Goal: Transaction & Acquisition: Purchase product/service

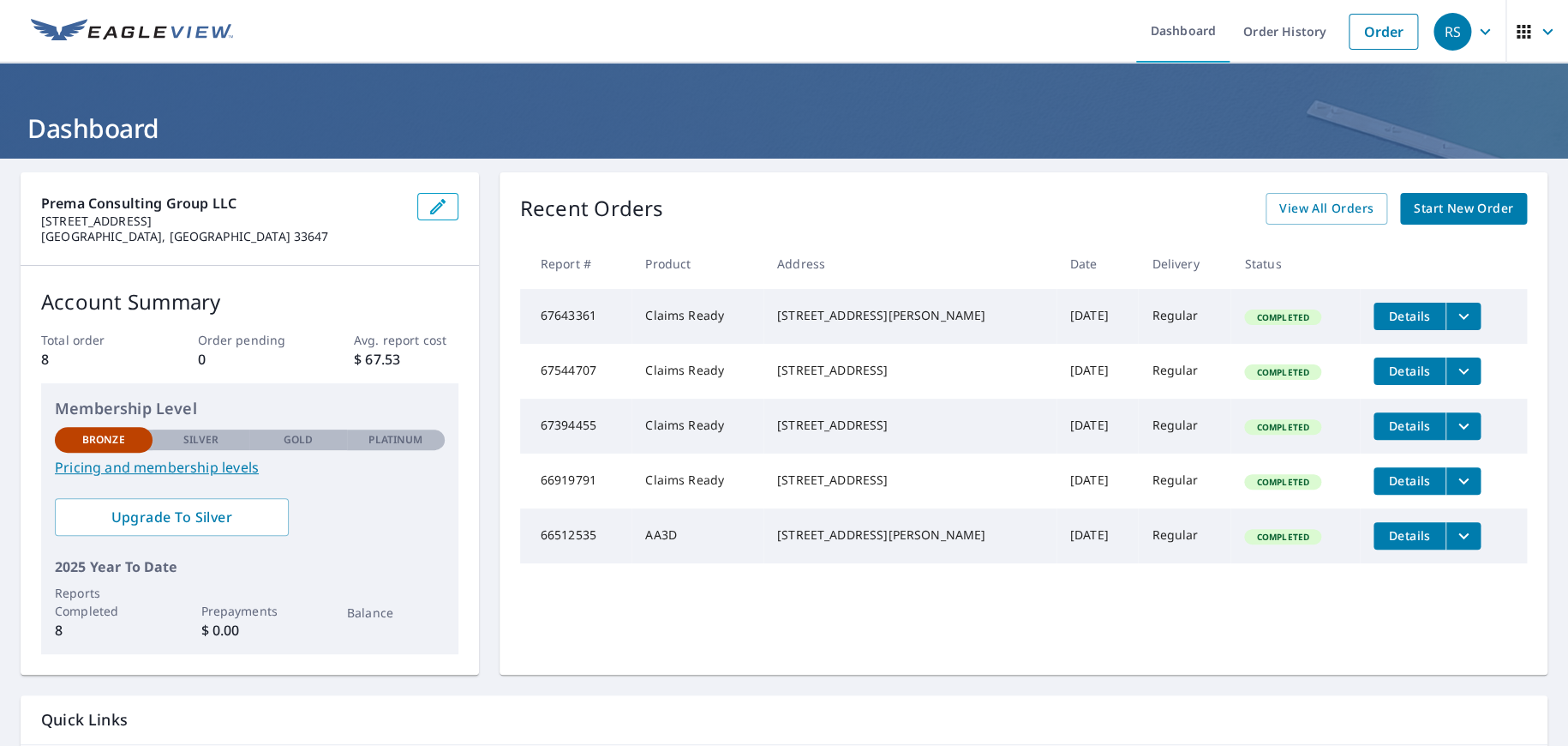
click at [1440, 202] on span "Start New Order" at bounding box center [1463, 209] width 99 height 22
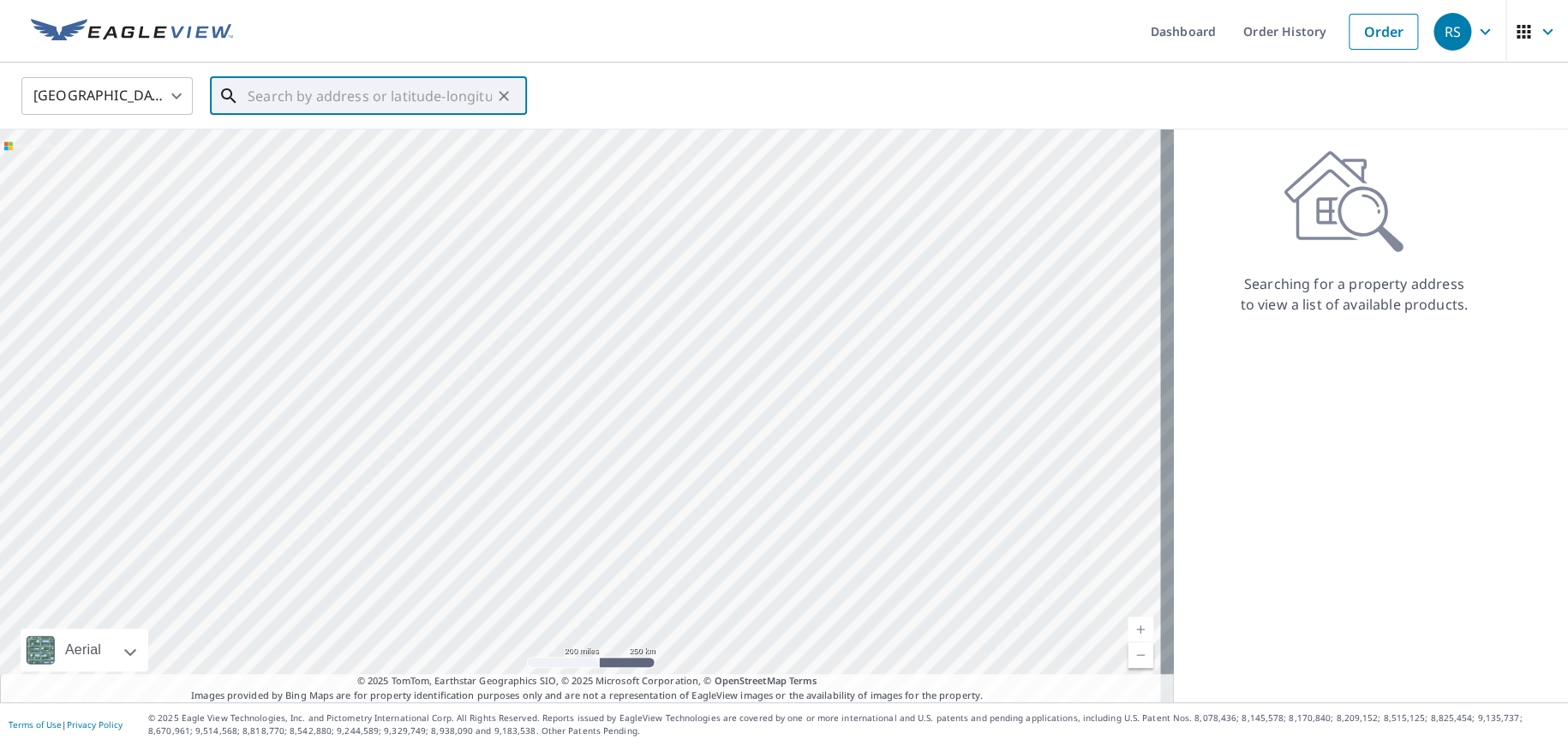
click at [309, 91] on input "text" at bounding box center [369, 96] width 244 height 48
click at [277, 96] on input "text" at bounding box center [369, 96] width 244 height 48
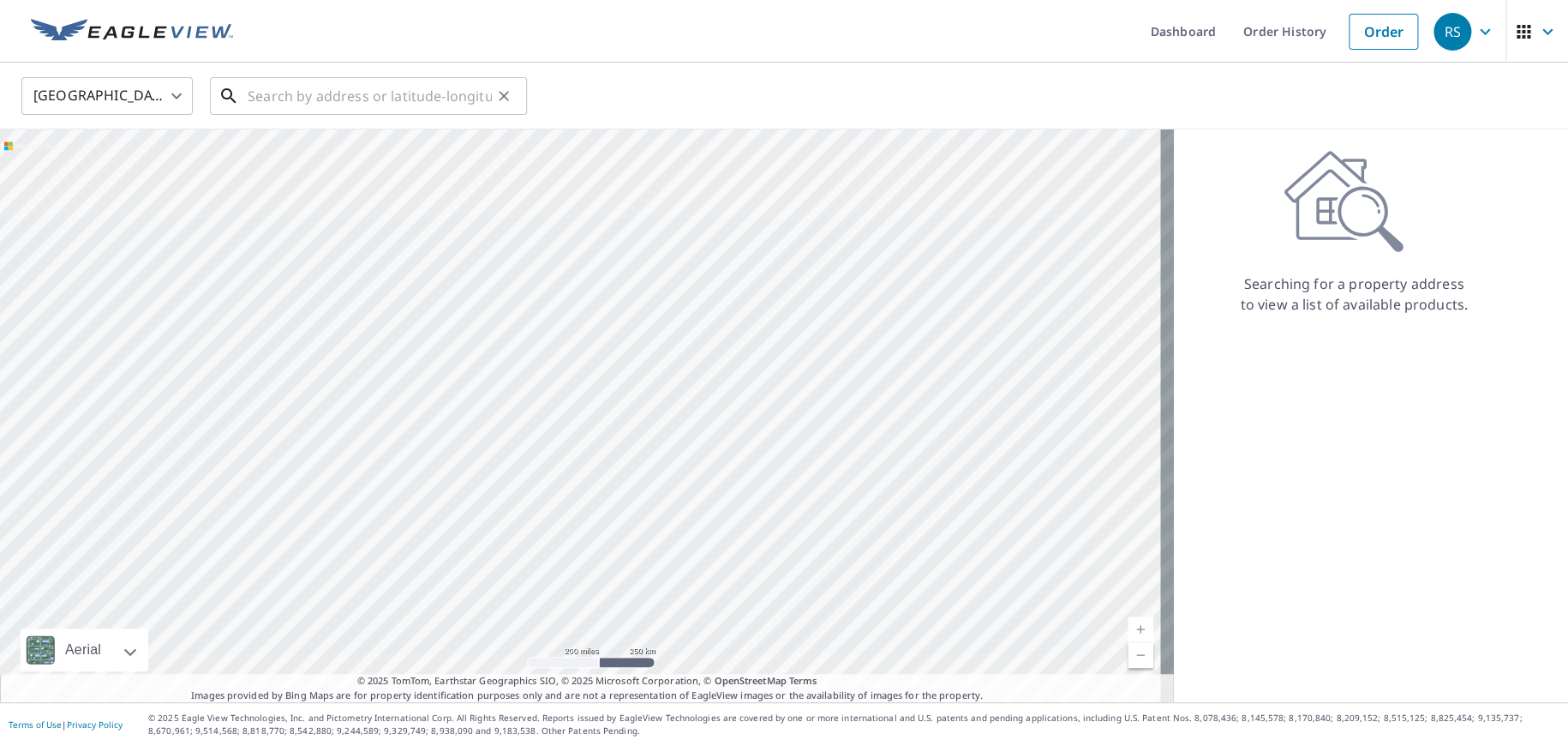
click at [256, 98] on input "text" at bounding box center [369, 96] width 244 height 48
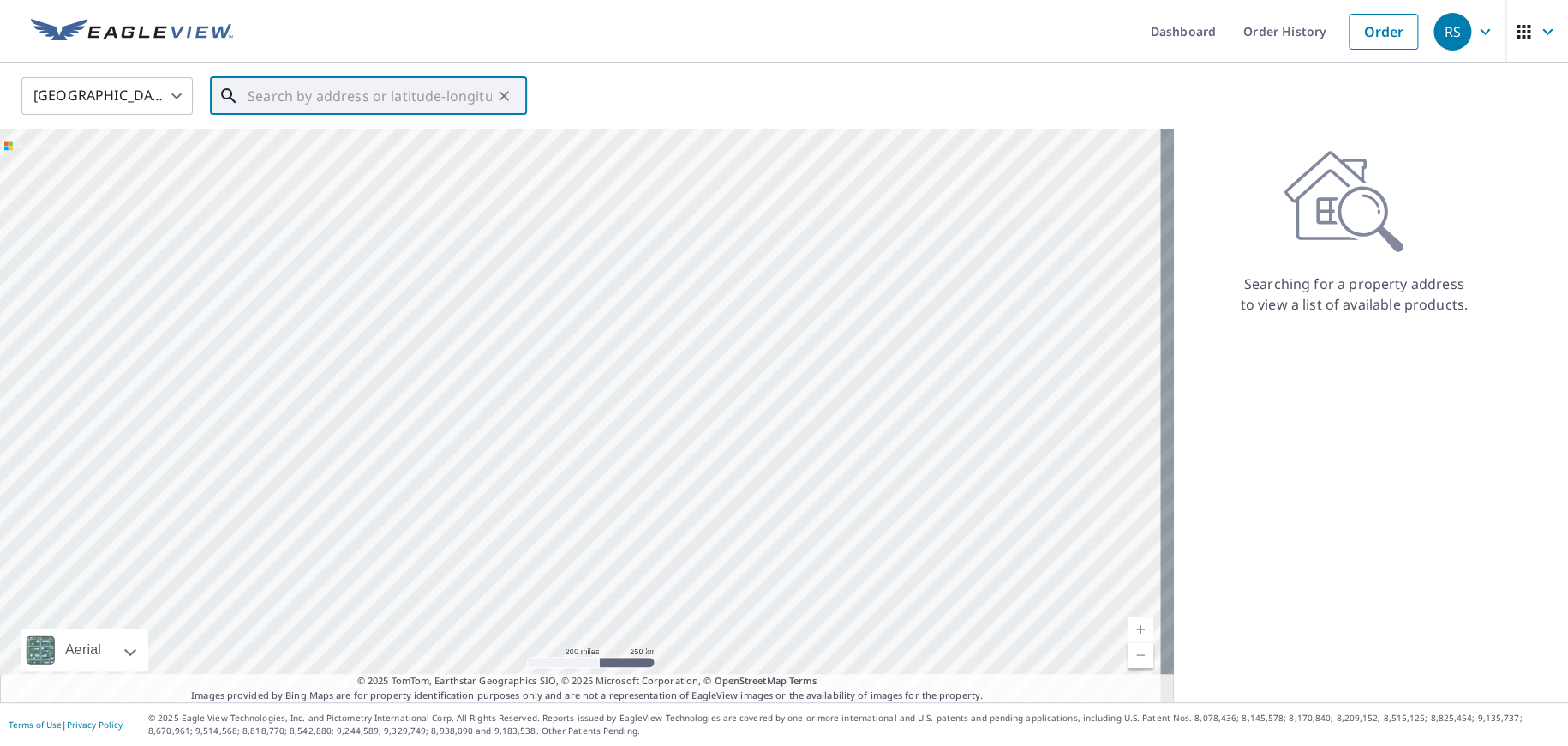
paste input "[STREET_ADDRESS][PERSON_NAME]"
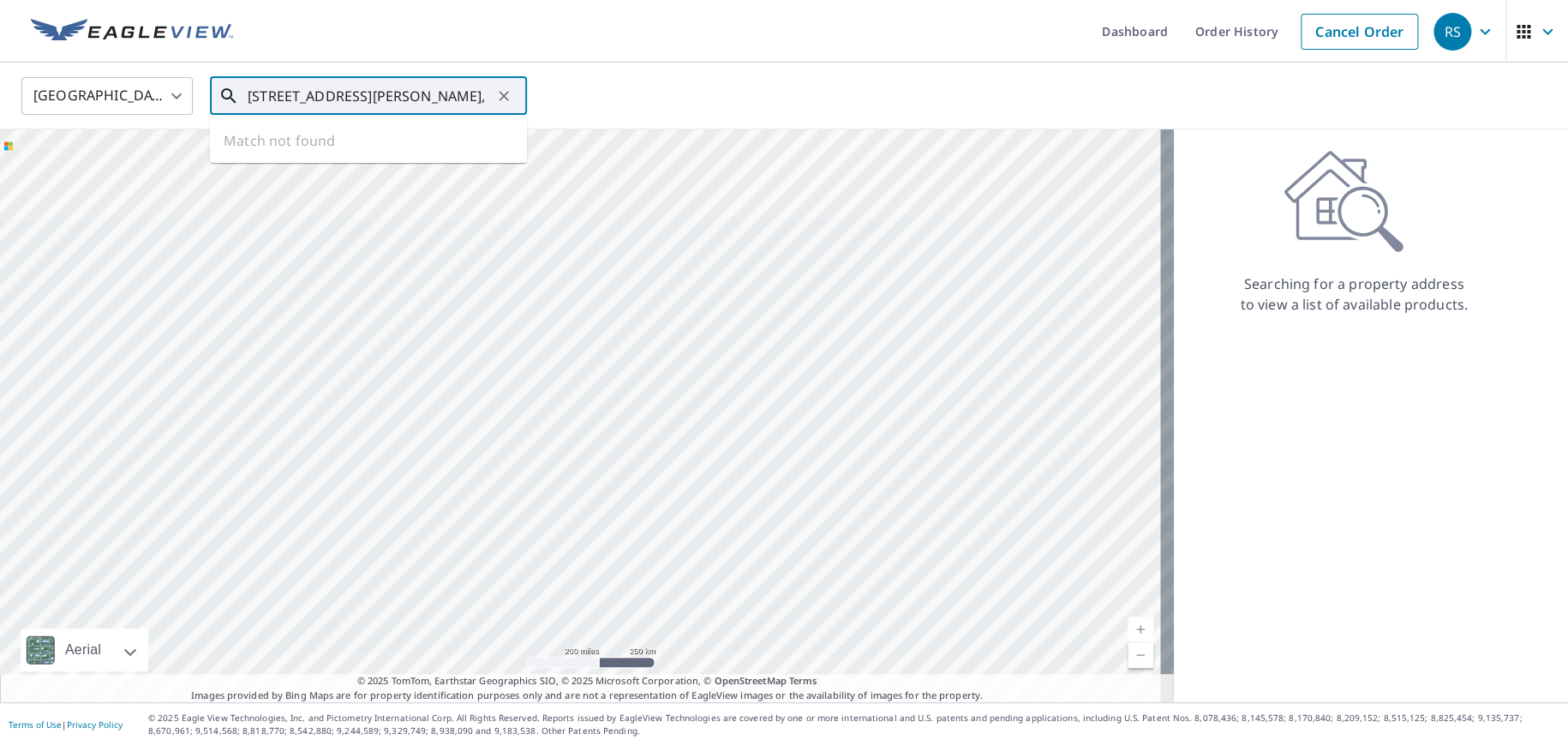
type input "[STREET_ADDRESS][PERSON_NAME]"
click at [505, 99] on icon "Clear" at bounding box center [504, 96] width 17 height 17
paste input "[STREET_ADDRESS][PERSON_NAME]"
type input "[STREET_ADDRESS][PERSON_NAME]"
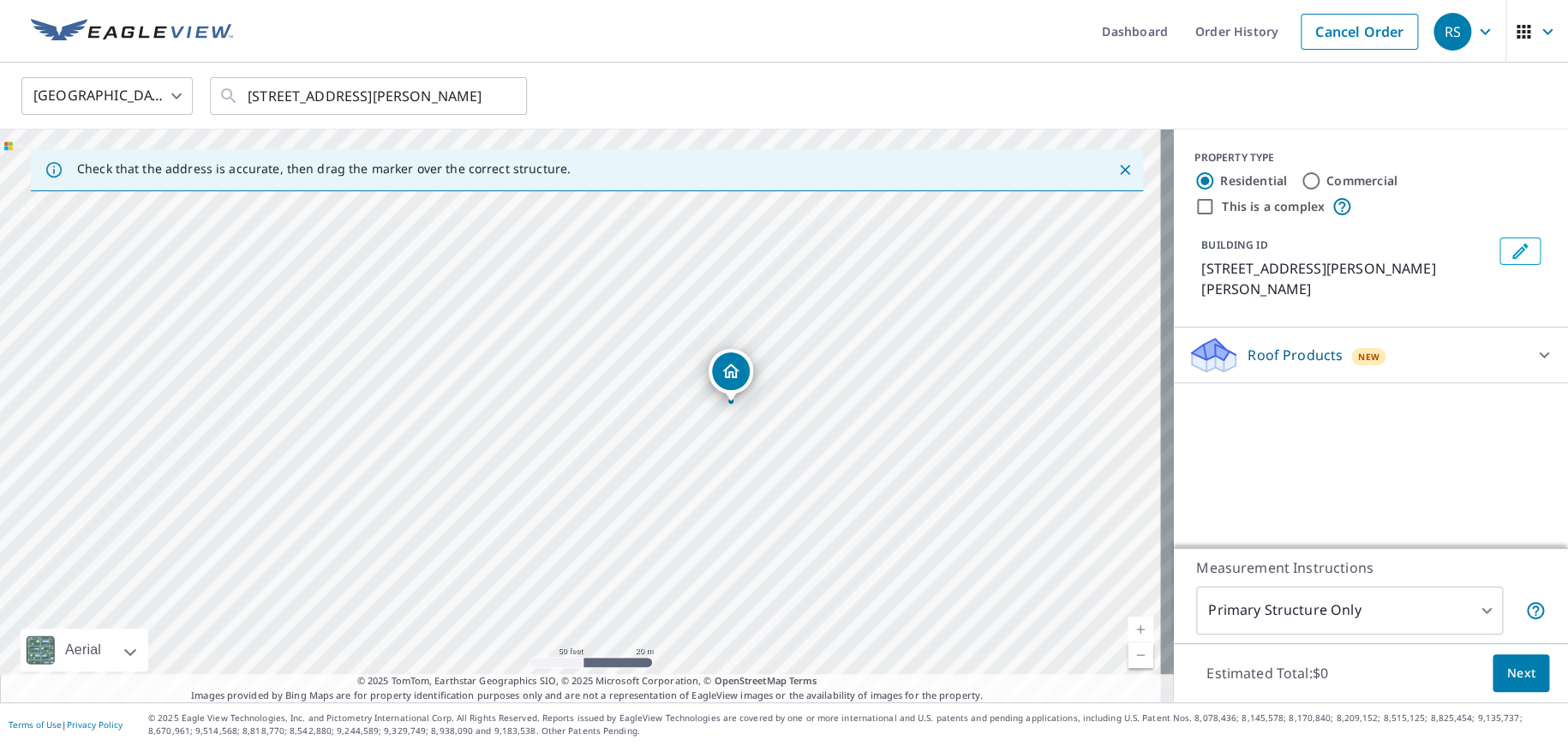
drag, startPoint x: 654, startPoint y: 282, endPoint x: 751, endPoint y: 438, distance: 183.7
click at [751, 438] on div "[STREET_ADDRESS][PERSON_NAME]" at bounding box center [586, 416] width 1174 height 573
drag, startPoint x: 792, startPoint y: 435, endPoint x: 712, endPoint y: 410, distance: 83.8
click at [712, 410] on div "[STREET_ADDRESS][PERSON_NAME]" at bounding box center [586, 416] width 1174 height 573
click at [1489, 338] on div "Roof Products New" at bounding box center [1355, 355] width 335 height 41
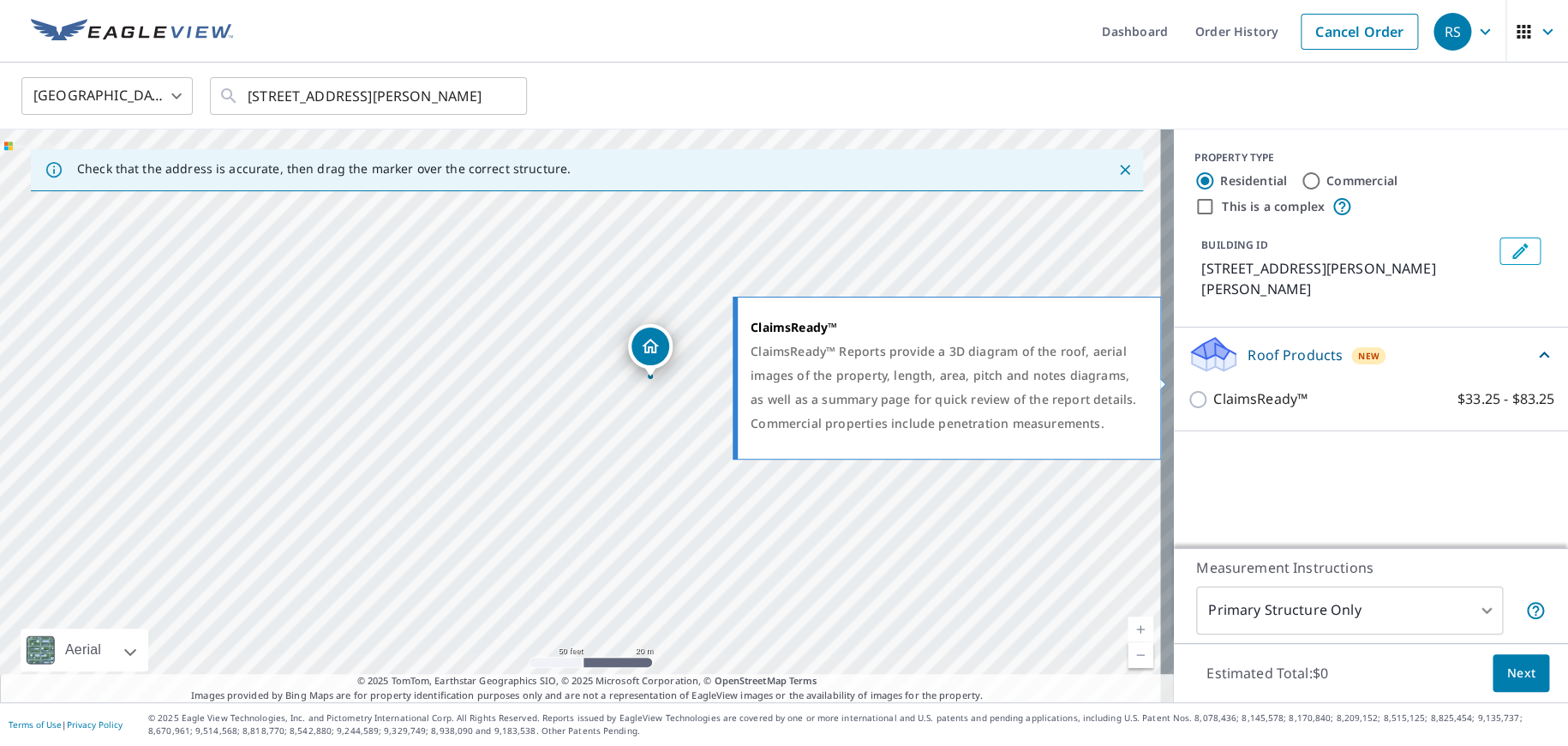
click at [1192, 390] on input "ClaimsReady™ $33.25 - $83.25" at bounding box center [1199, 400] width 26 height 21
checkbox input "true"
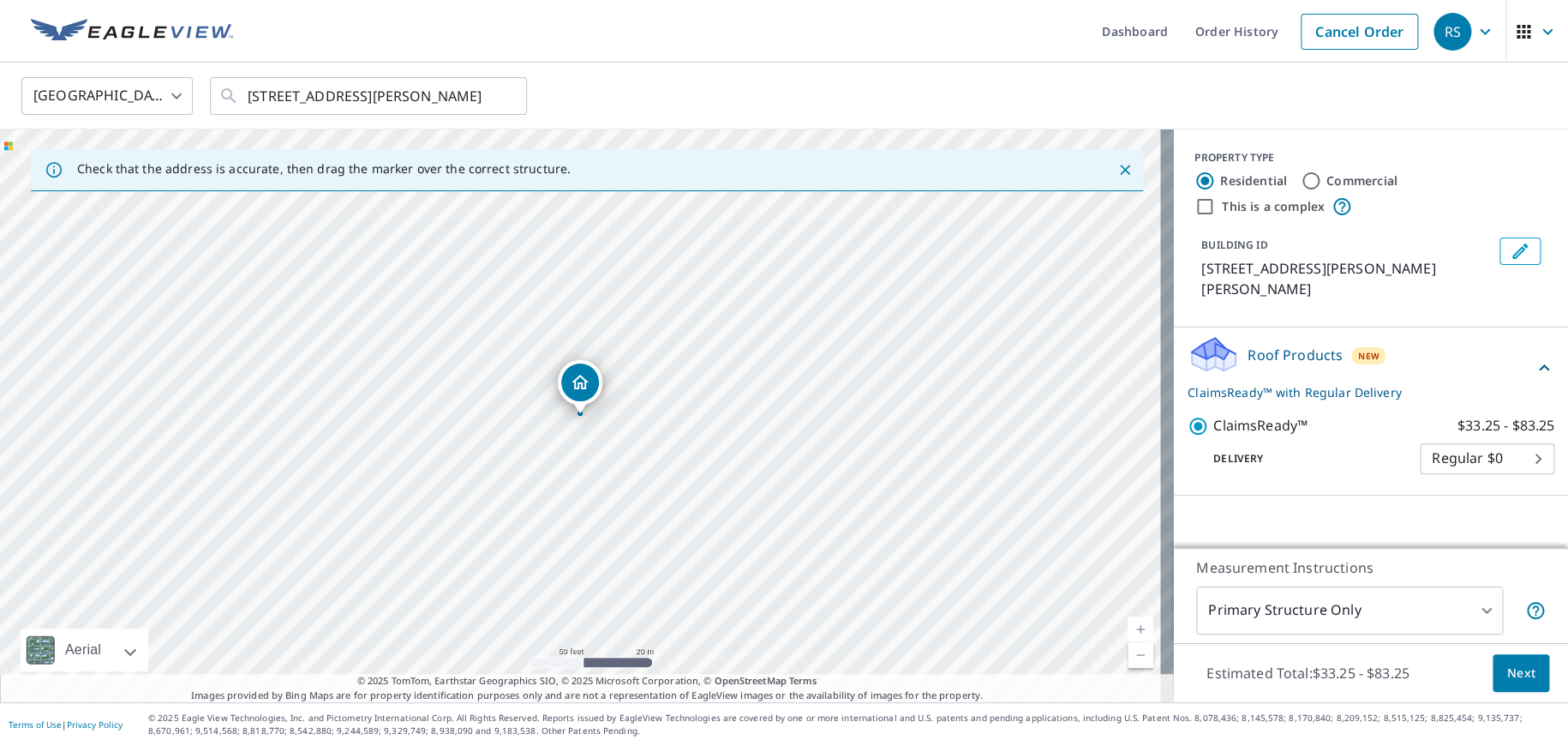
click at [1407, 616] on body "RS RS Dashboard Order History Cancel Order RS [GEOGRAPHIC_DATA] [GEOGRAPHIC_DAT…" at bounding box center [784, 373] width 1568 height 746
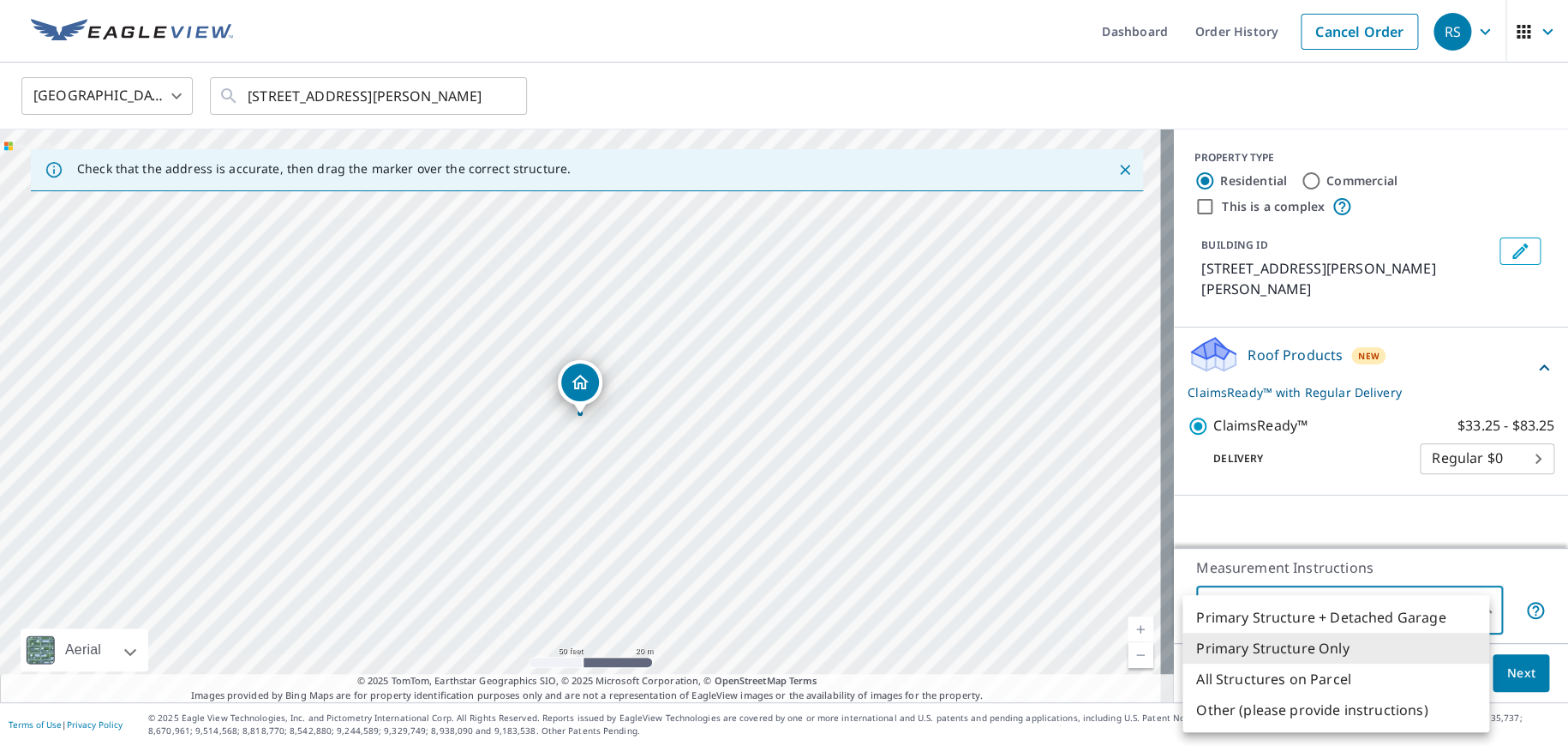
click at [1348, 494] on div at bounding box center [784, 373] width 1568 height 746
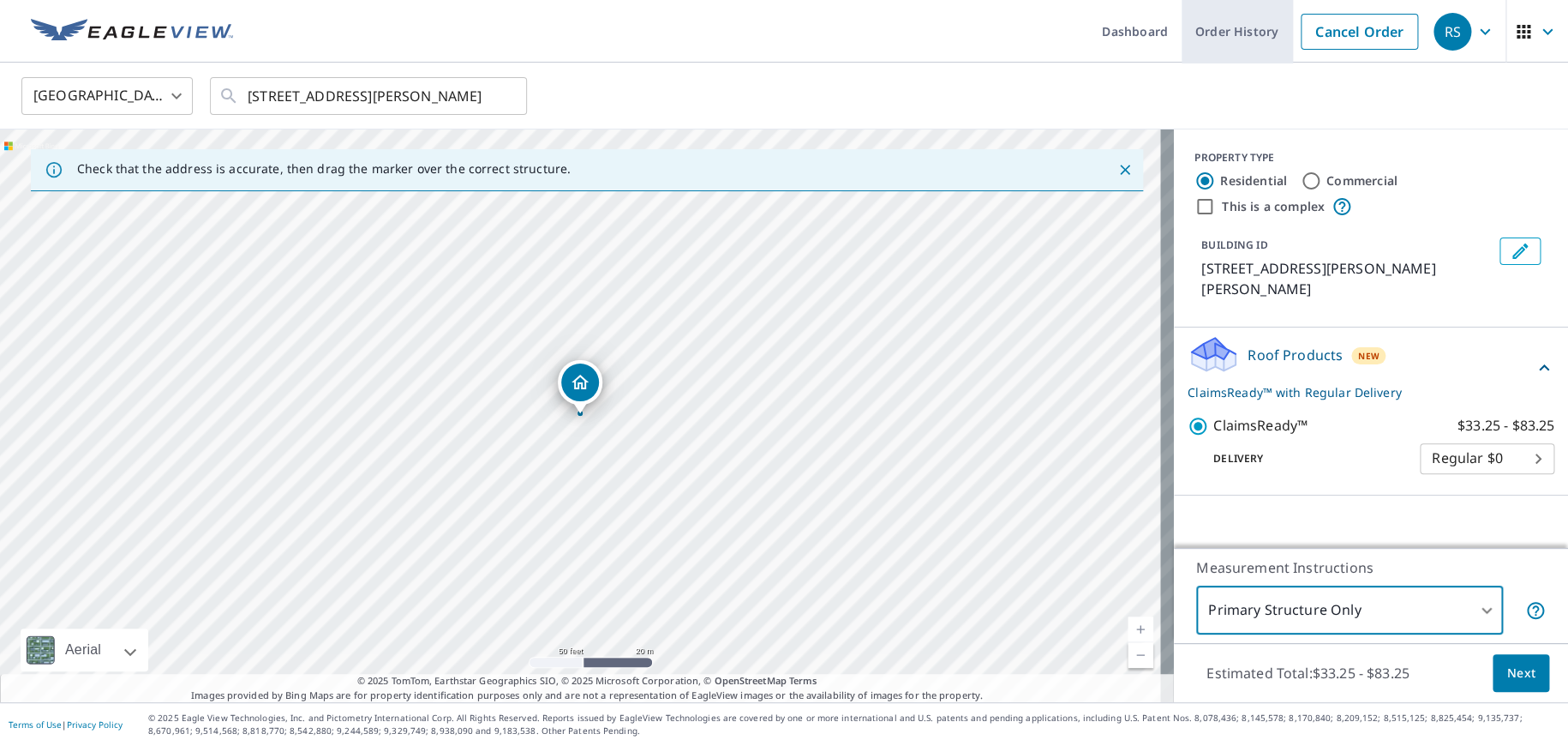
click at [1214, 33] on link "Order History" at bounding box center [1236, 31] width 111 height 63
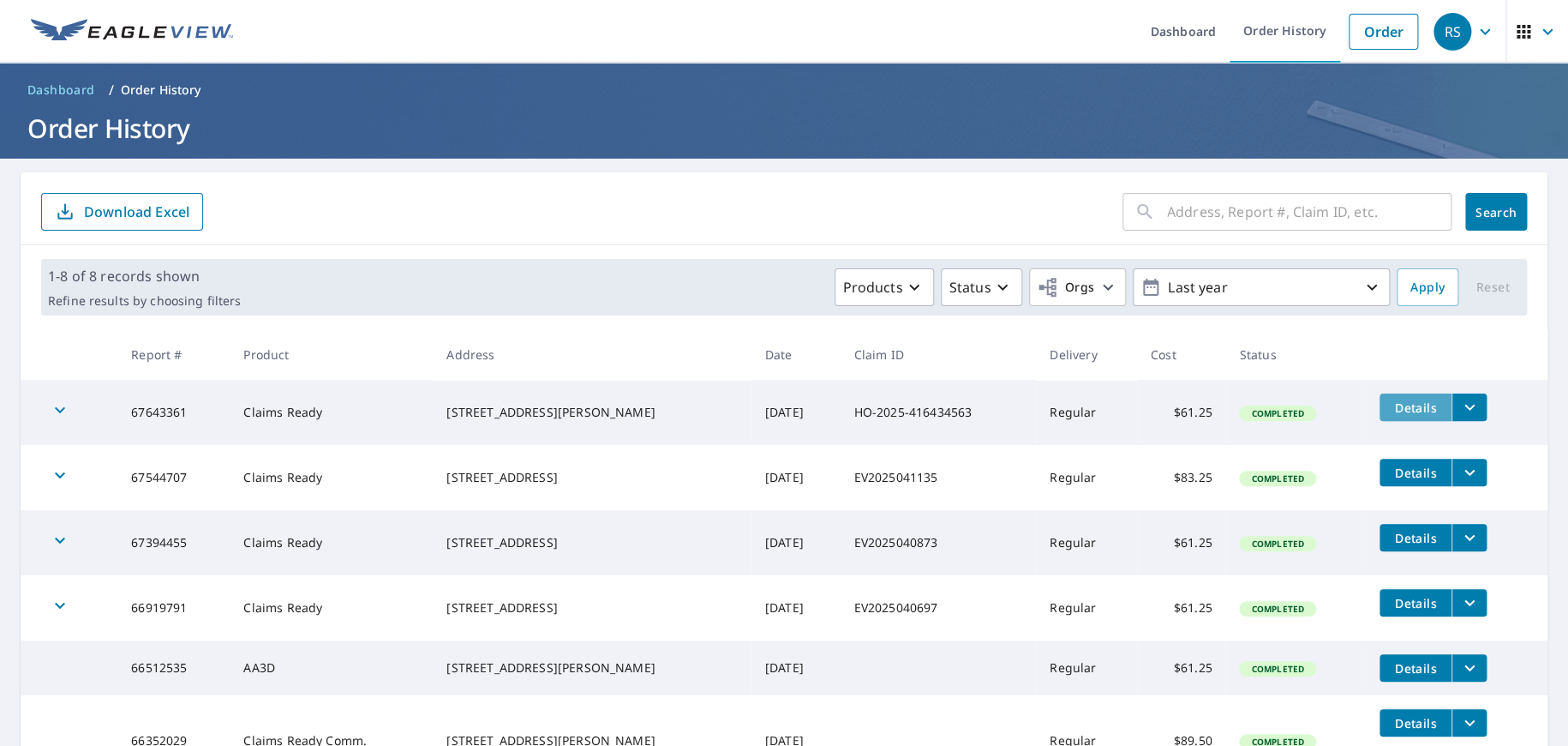
click at [1390, 406] on span "Details" at bounding box center [1415, 407] width 51 height 16
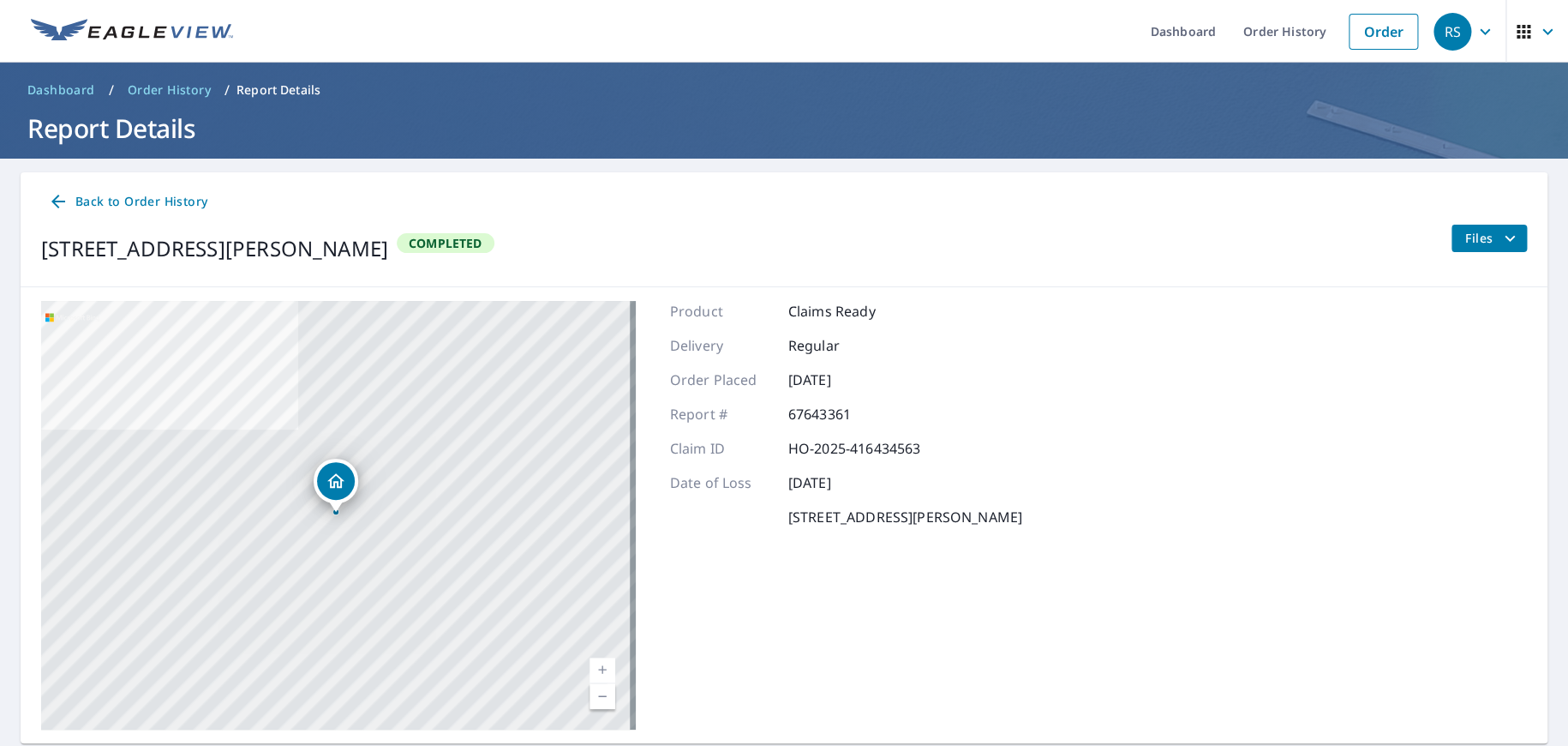
click at [63, 202] on icon at bounding box center [58, 201] width 13 height 13
